Goal: Task Accomplishment & Management: Complete application form

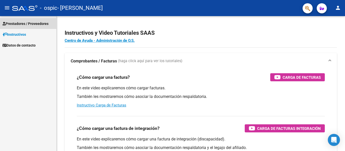
click at [34, 23] on span "Prestadores / Proveedores" at bounding box center [26, 24] width 46 height 6
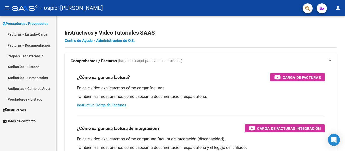
click at [30, 33] on link "Facturas - Listado/Carga" at bounding box center [28, 34] width 56 height 11
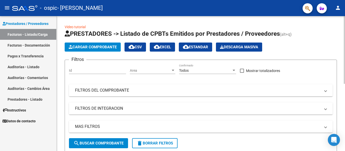
click at [107, 46] on span "Cargar Comprobante" at bounding box center [93, 47] width 48 height 5
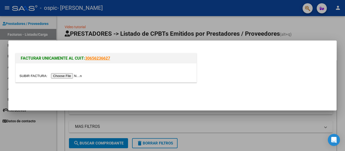
click at [81, 75] on input "file" at bounding box center [51, 75] width 64 height 5
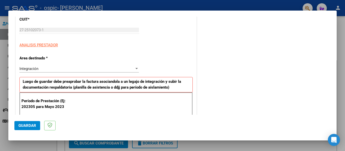
scroll to position [81, 0]
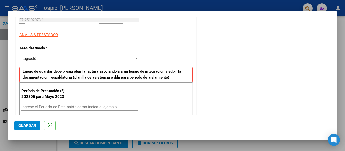
click at [82, 108] on input "Ingrese el Período de Prestación como indica el ejemplo" at bounding box center [79, 107] width 117 height 5
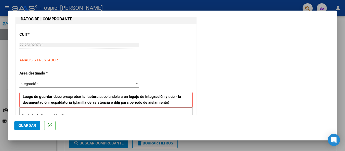
type input "202507"
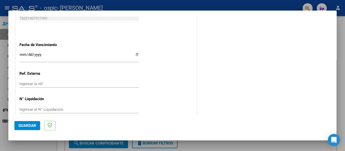
scroll to position [330, 0]
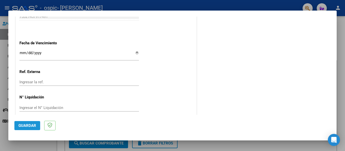
click at [23, 126] on span "Guardar" at bounding box center [27, 126] width 18 height 5
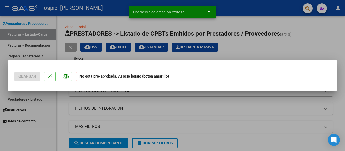
scroll to position [0, 0]
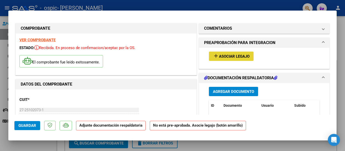
click at [242, 57] on span "Asociar Legajo" at bounding box center [234, 56] width 31 height 5
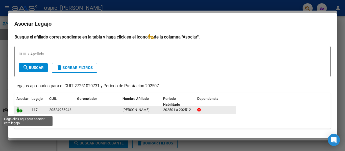
click at [19, 113] on icon at bounding box center [19, 110] width 6 height 6
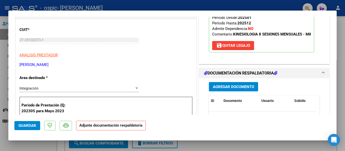
scroll to position [81, 0]
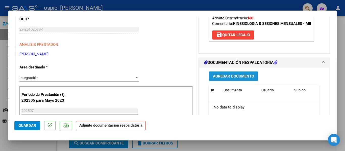
click at [234, 75] on span "Agregar Documento" at bounding box center [233, 76] width 41 height 5
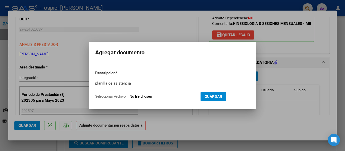
type input "planilla de asistencia"
click at [156, 96] on input "Seleccionar Archivo" at bounding box center [162, 97] width 67 height 5
type input "C:\fakepath\17549116941878560236981409989770 (1).pdf"
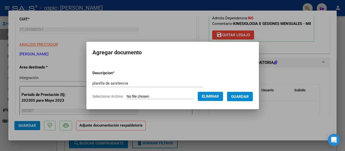
click at [238, 96] on span "Guardar" at bounding box center [240, 97] width 18 height 5
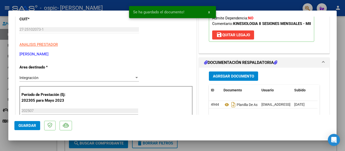
click at [333, 129] on mat-dialog-container "COMPROBANTE VER COMPROBANTE ESTADO: Recibida. En proceso de confirmacion/acepta…" at bounding box center [172, 76] width 328 height 130
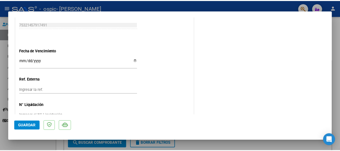
scroll to position [347, 0]
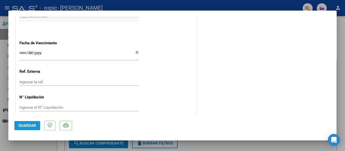
click at [27, 125] on span "Guardar" at bounding box center [27, 126] width 18 height 5
click at [342, 63] on div at bounding box center [172, 75] width 345 height 151
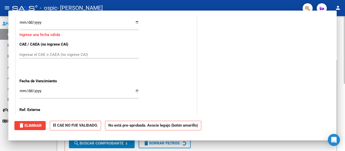
click at [311, 126] on mat-panel-title "MAS FILTROS" at bounding box center [197, 127] width 245 height 6
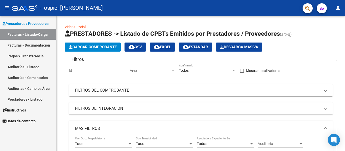
click at [337, 7] on mat-icon "person" at bounding box center [338, 8] width 6 height 6
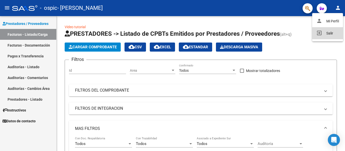
click at [329, 32] on button "exit_to_app Salir" at bounding box center [327, 33] width 31 height 12
